Goal: Information Seeking & Learning: Check status

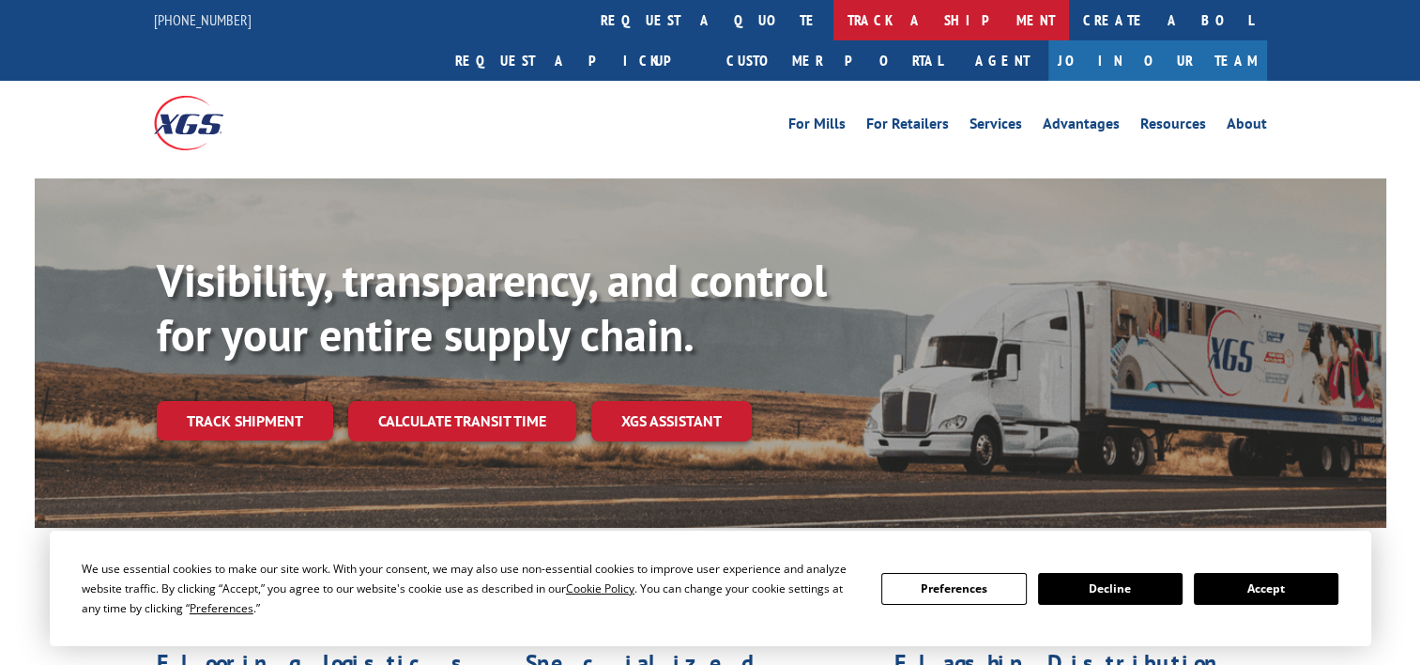
click at [834, 33] on link "track a shipment" at bounding box center [952, 20] width 236 height 40
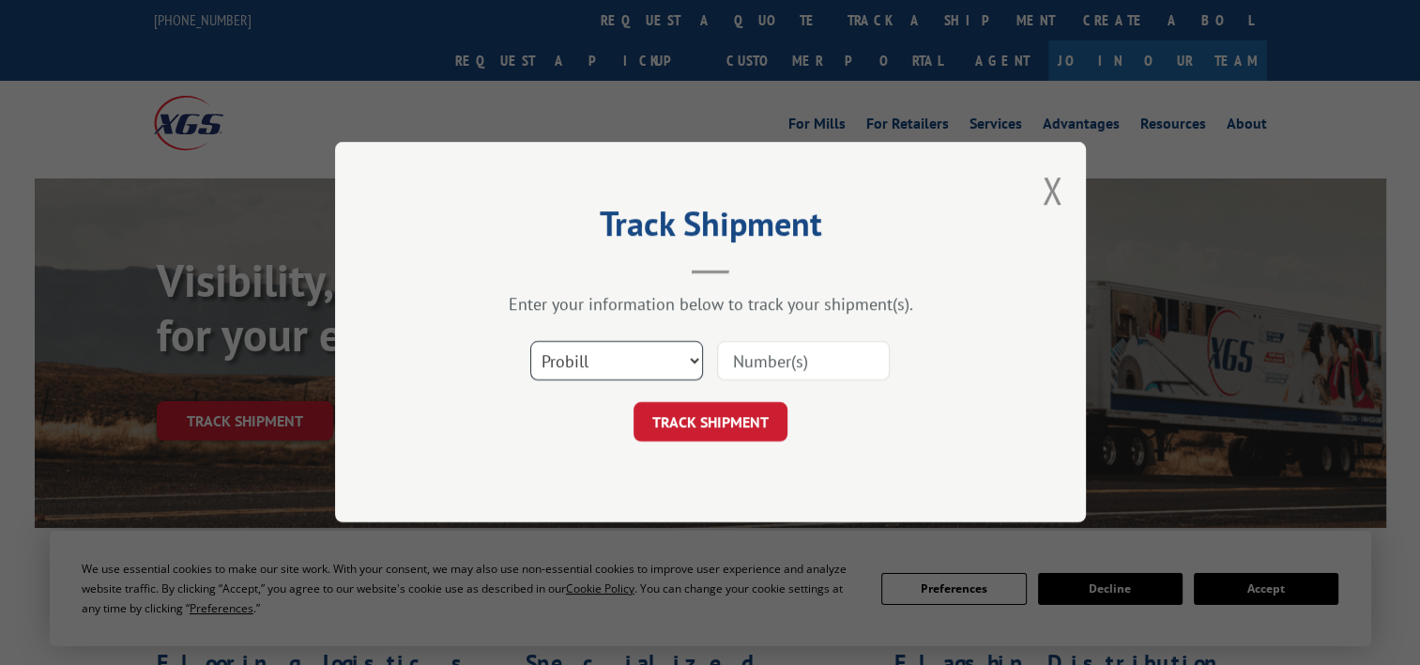
click at [605, 367] on select "Select category... Probill BOL PO" at bounding box center [616, 361] width 173 height 39
select select "po"
click at [530, 342] on select "Select category... Probill BOL PO" at bounding box center [616, 361] width 173 height 39
click at [759, 370] on input at bounding box center [803, 361] width 173 height 39
paste input "57544520"
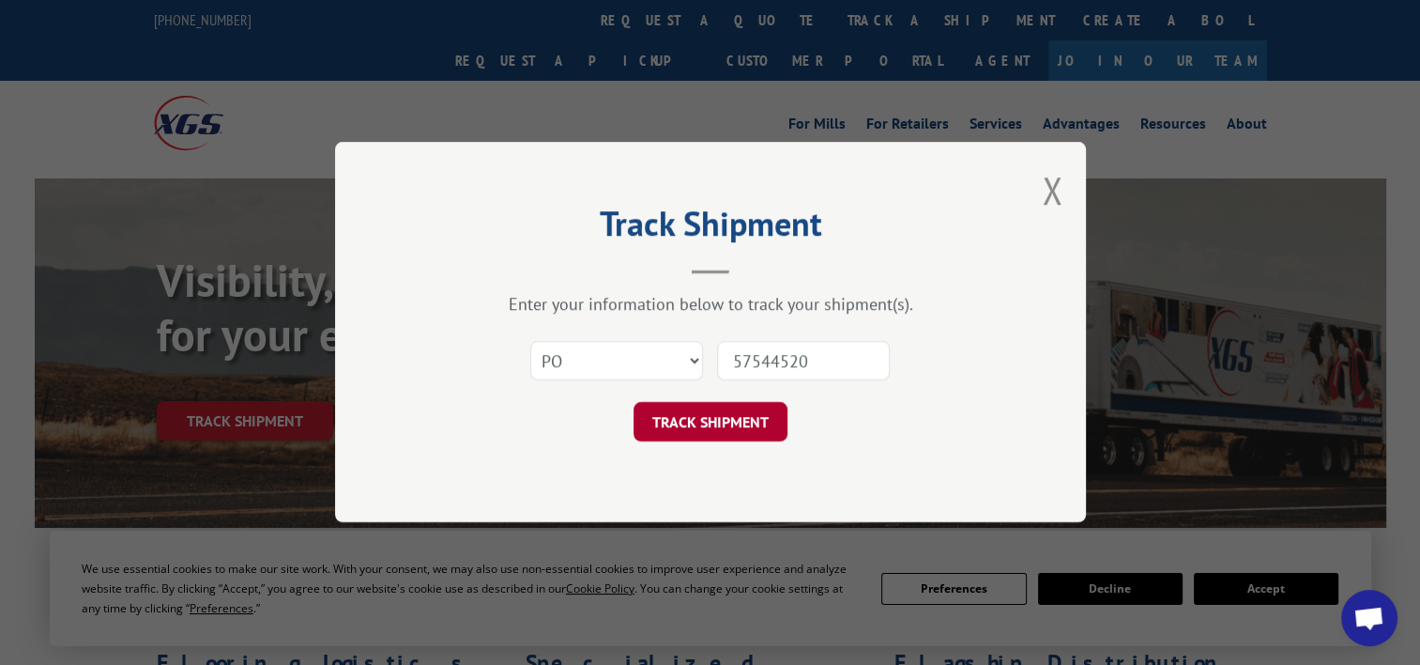
type input "57544520"
click at [692, 427] on button "TRACK SHIPMENT" at bounding box center [711, 422] width 154 height 39
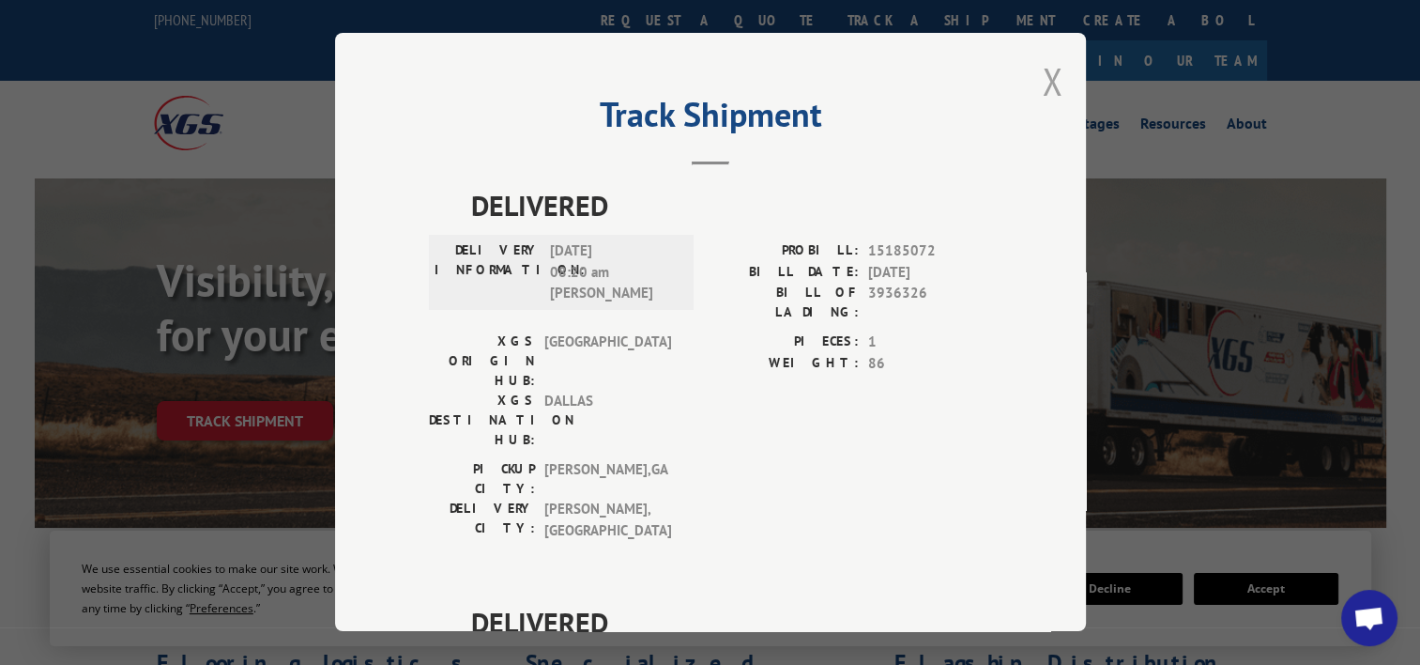
click at [1047, 83] on button "Close modal" at bounding box center [1052, 81] width 21 height 50
